Goal: Information Seeking & Learning: Learn about a topic

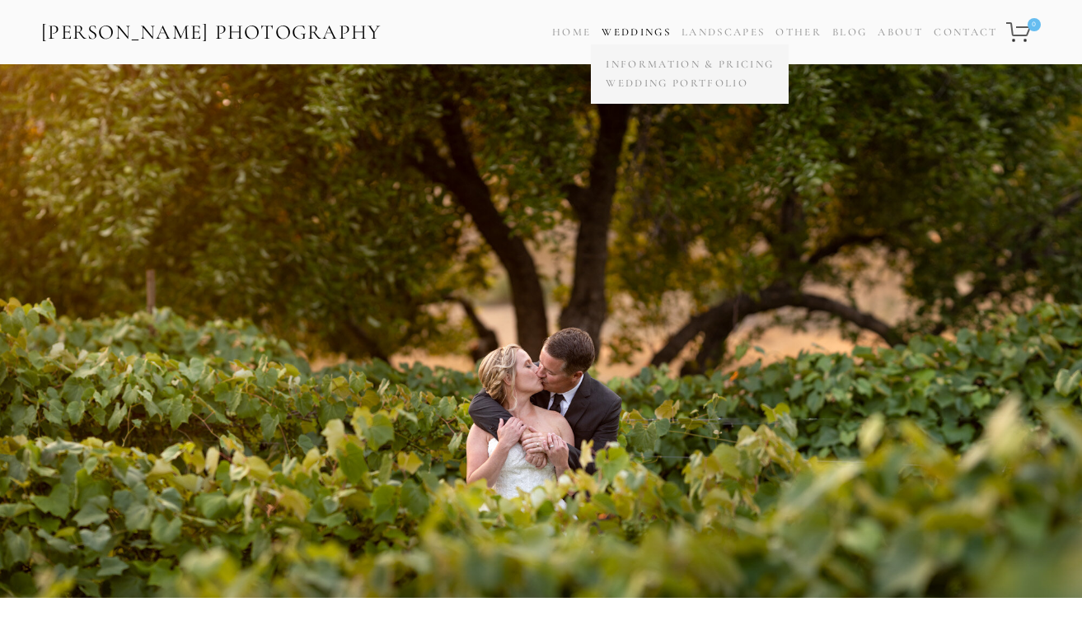
click at [647, 28] on link "Weddings" at bounding box center [635, 32] width 69 height 13
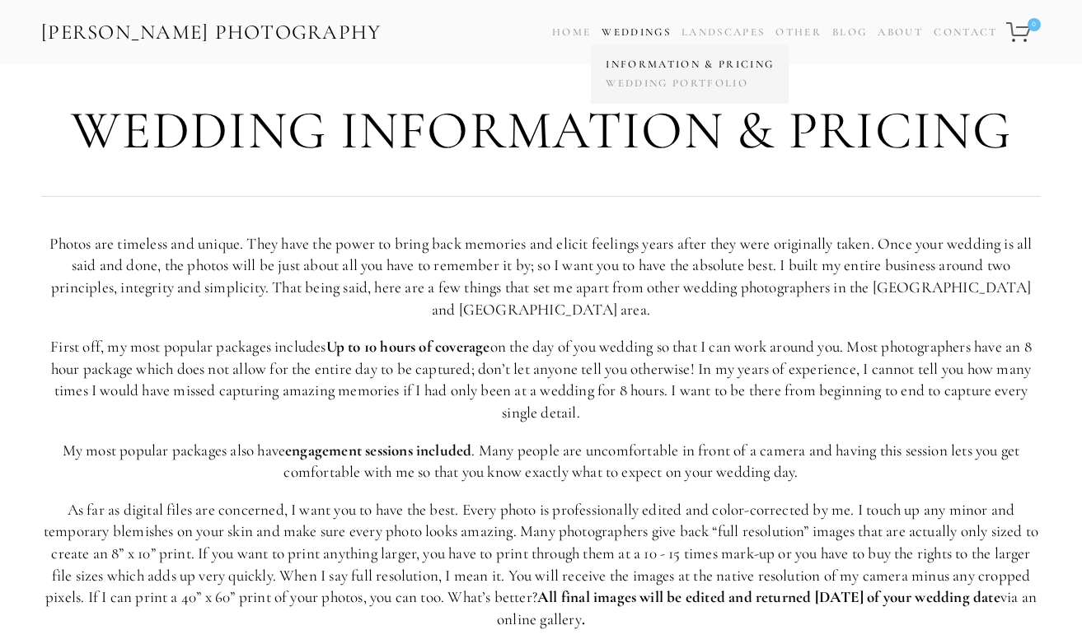
click at [645, 59] on link "Information & Pricing" at bounding box center [689, 64] width 176 height 19
click at [578, 34] on link "Home" at bounding box center [571, 33] width 39 height 24
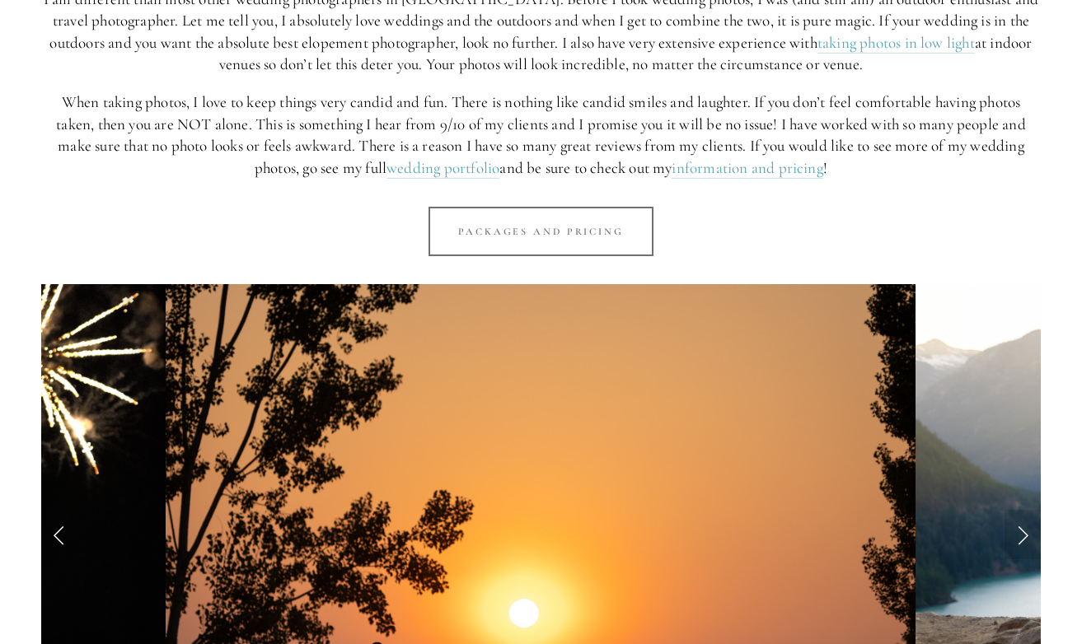
scroll to position [1193, 0]
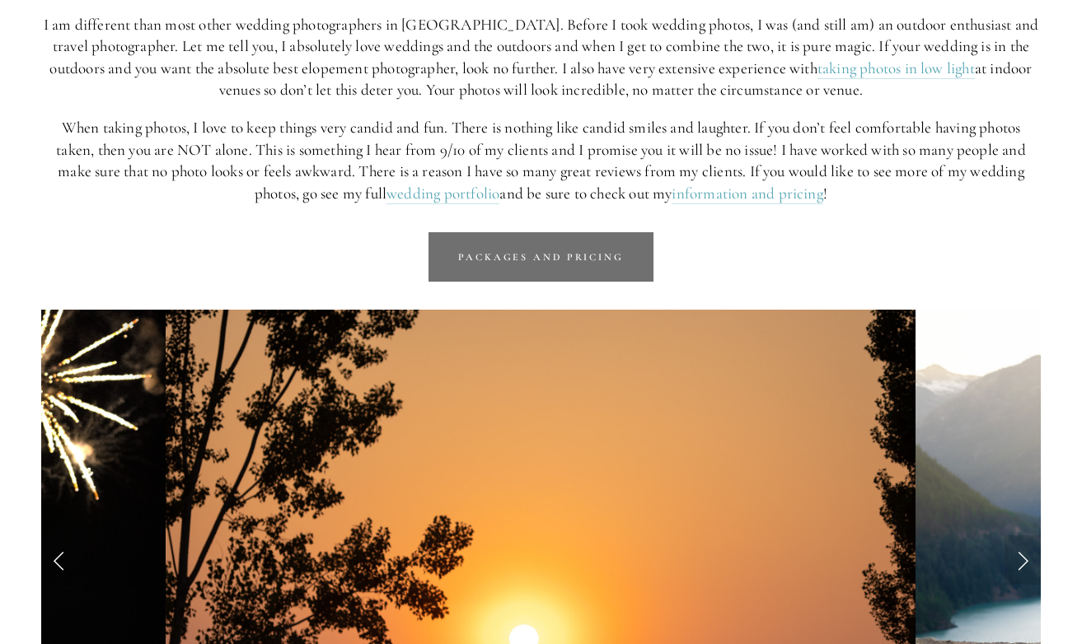
click at [479, 249] on link "Packages and Pricing" at bounding box center [540, 256] width 225 height 49
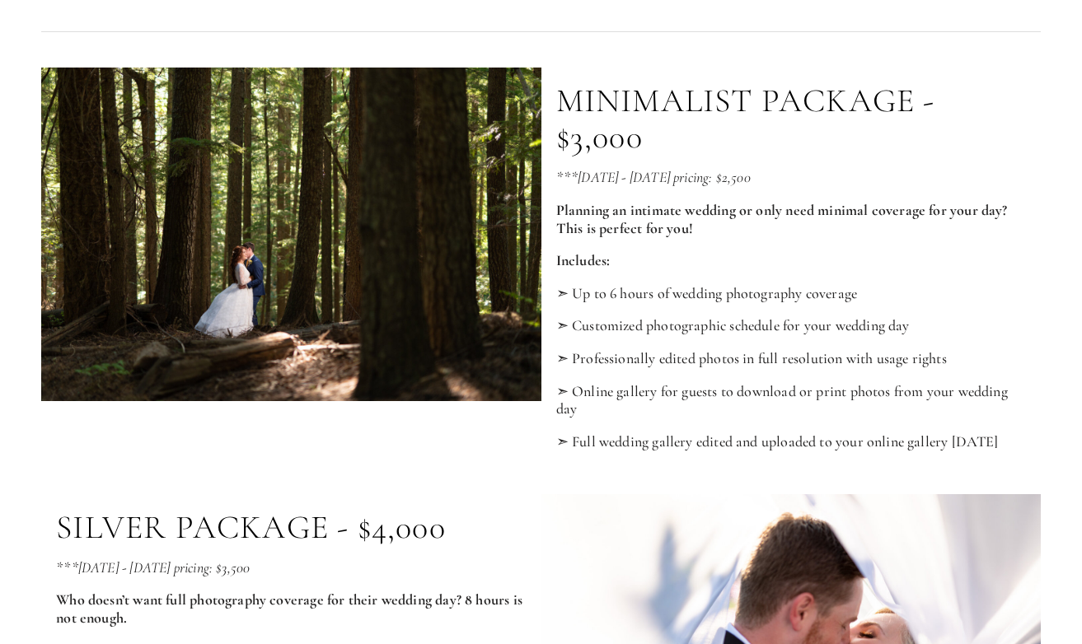
scroll to position [789, 0]
